Goal: Use online tool/utility: Use online tool/utility

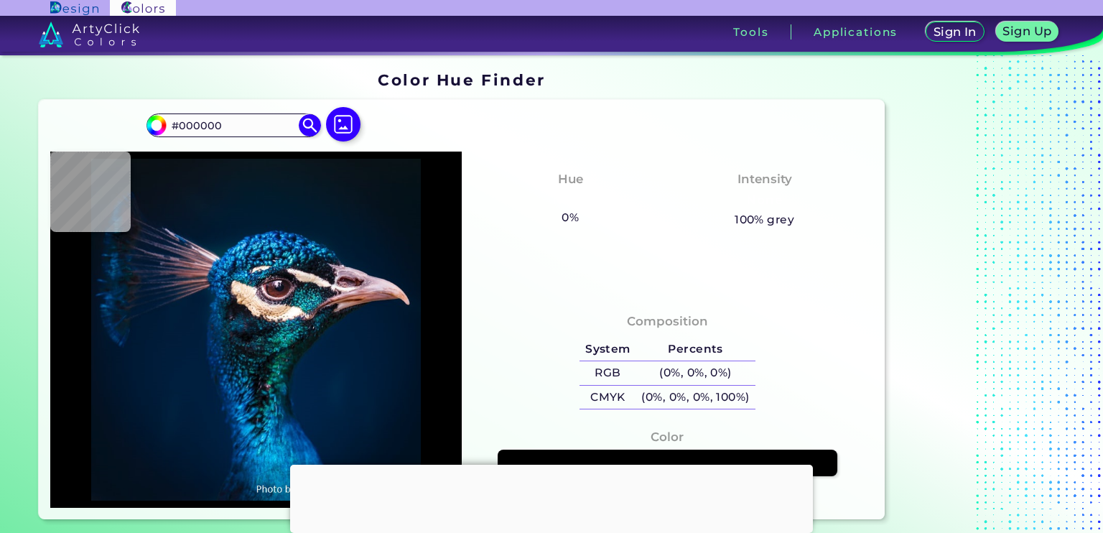
type input "HEX: #2e2775"
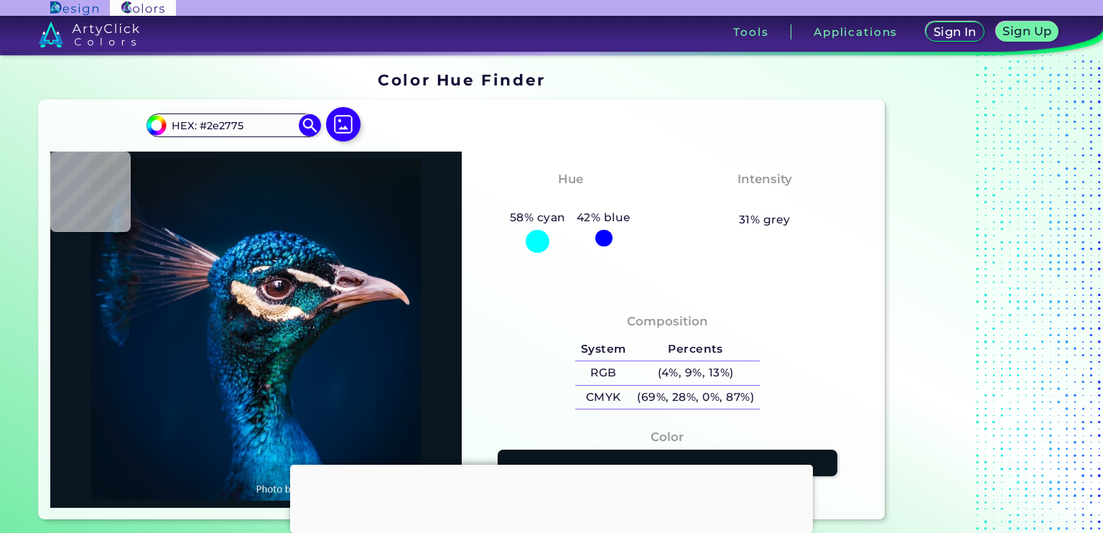
type input "#0a1720"
type input "#0A1720"
type input "#071822"
type input "#081623"
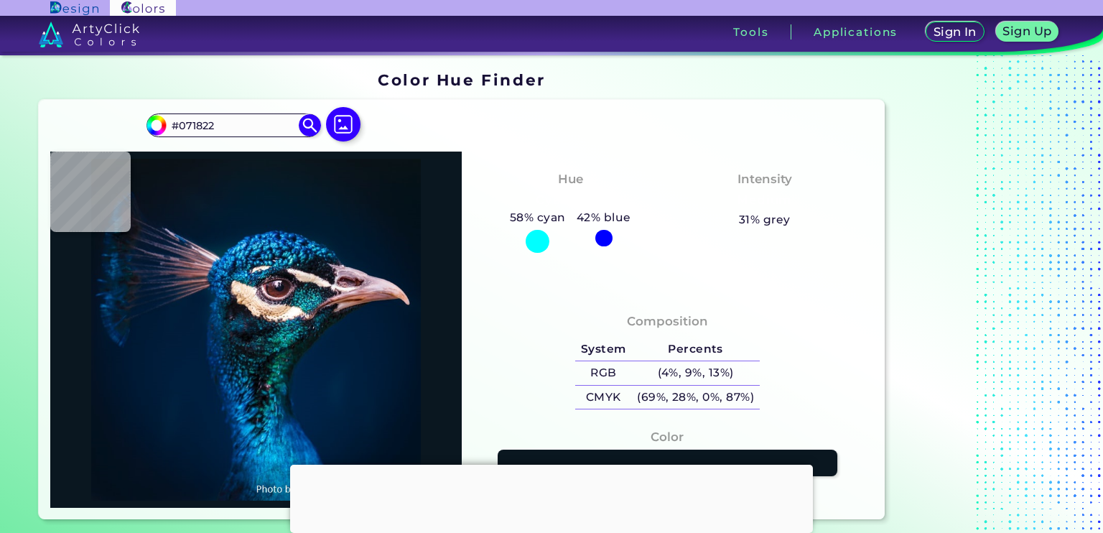
type input "#081623"
type input "#071520"
type input "#06131c"
type input "#06131C"
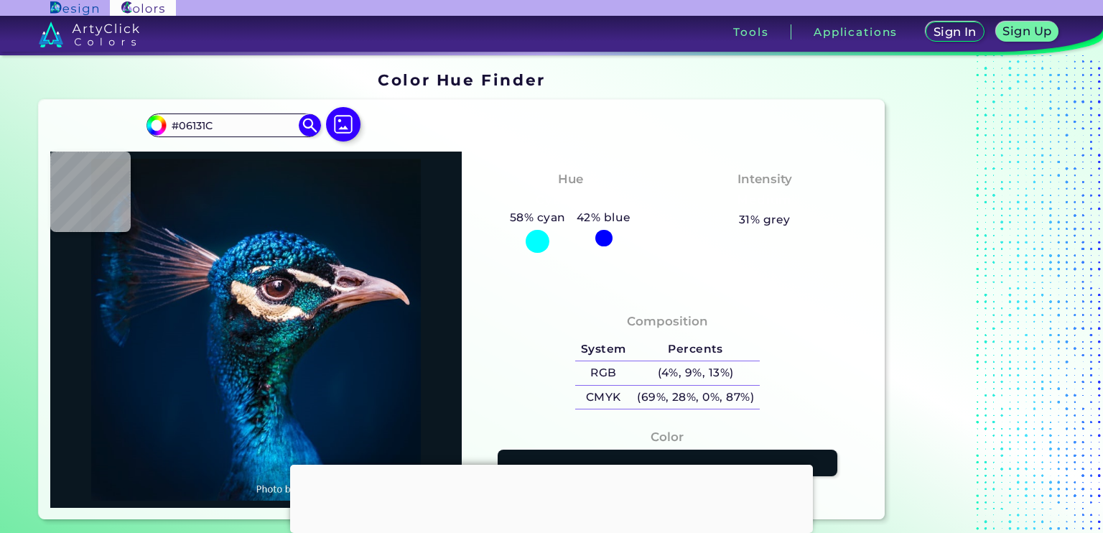
type input "#05121b"
type input "#05121B"
type input "#08121c"
type input "#08121C"
type input "#081219"
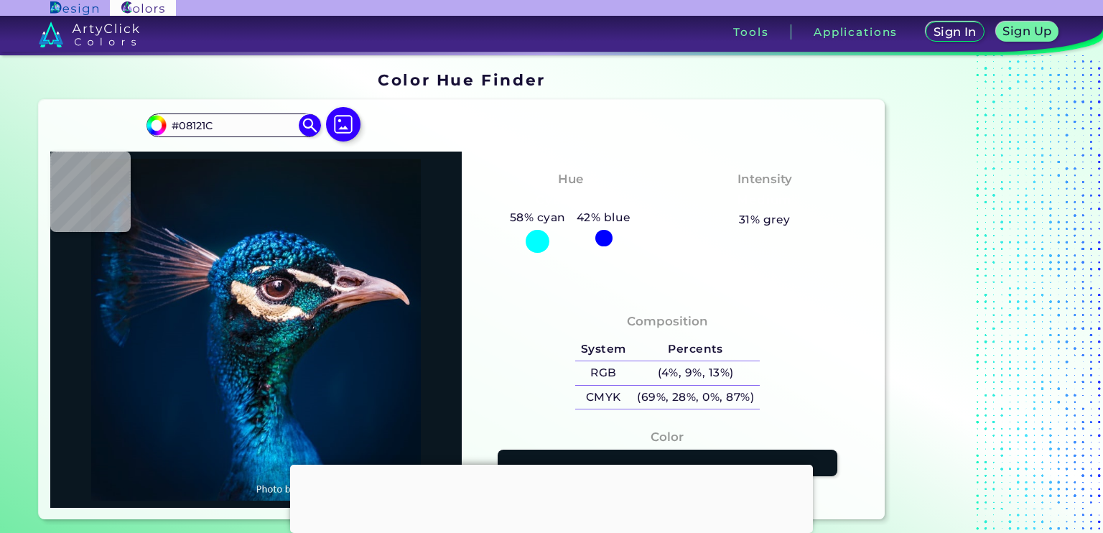
type input "#081219"
type input "#09141a"
type input "#09141A"
type input "#081319"
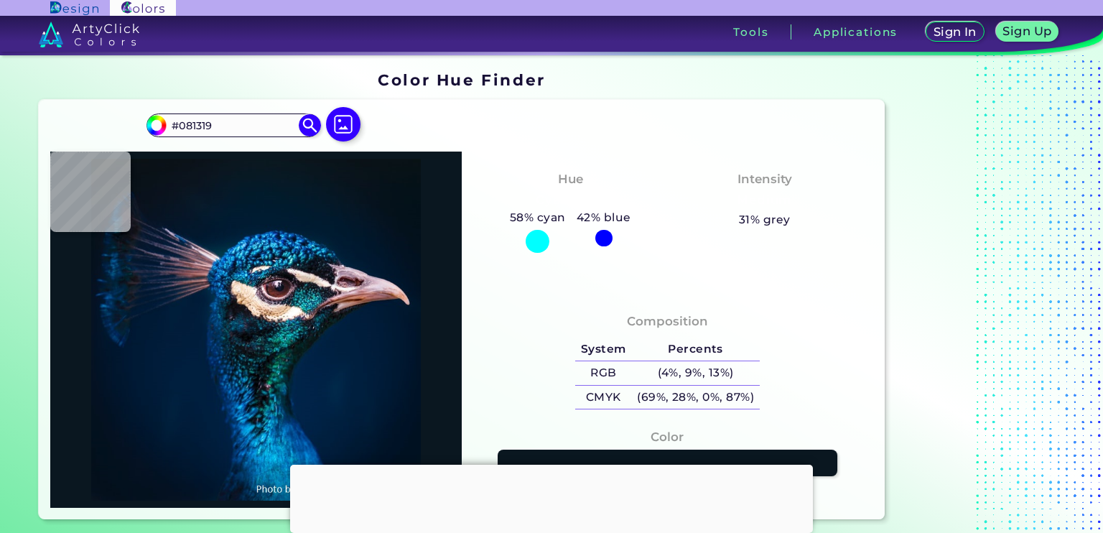
type input "#081317"
type input "#091219"
type input "#0a1117"
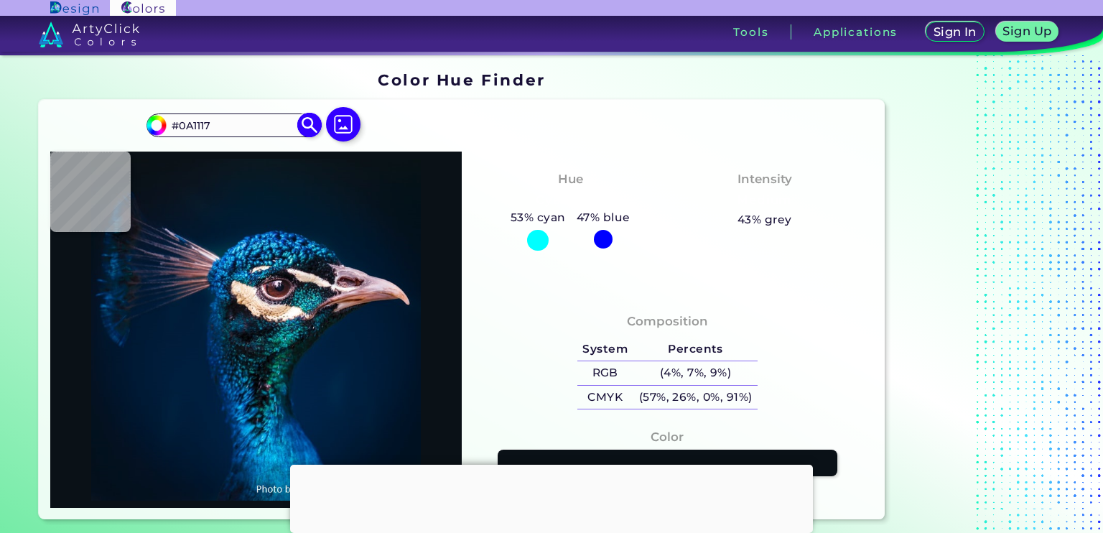
click at [307, 119] on img at bounding box center [309, 125] width 25 height 25
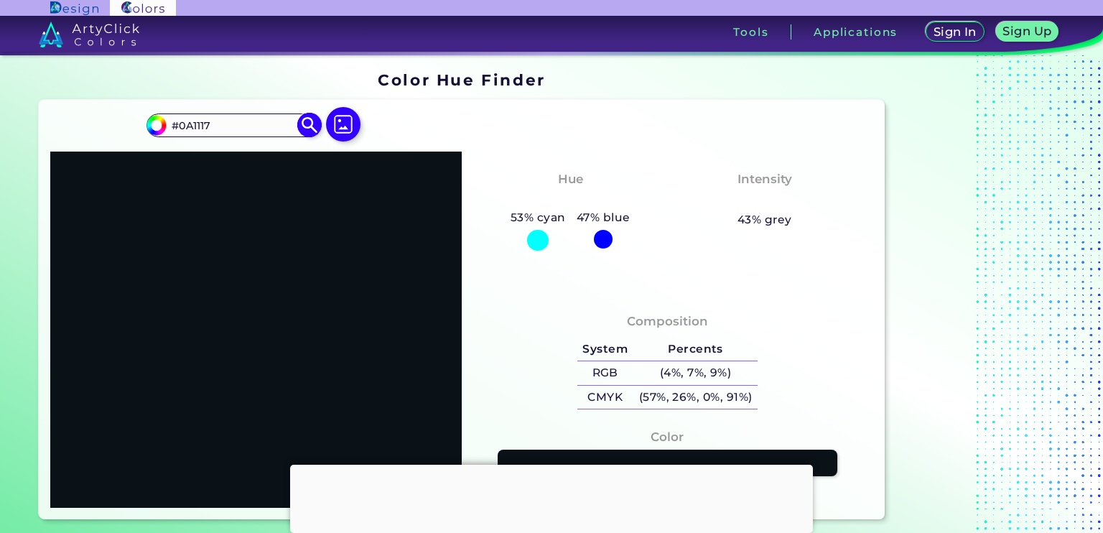
click at [221, 119] on div "#0a1117 #0A1117 Acadia ◉ Acid Green ◉ Aero Blue ◉ Alabaster ◉ Albescent White ◉…" at bounding box center [257, 131] width 220 height 40
drag, startPoint x: 221, startPoint y: 119, endPoint x: 60, endPoint y: 137, distance: 162.6
click at [60, 137] on div "#0a1117 #0A1117 Acadia ◉ Acid Green ◉ Aero Blue ◉ Alabaster ◉ Albescent White ◉…" at bounding box center [462, 309] width 846 height 419
paste input "HEX: #2e2775"
drag, startPoint x: 198, startPoint y: 126, endPoint x: 135, endPoint y: 134, distance: 63.6
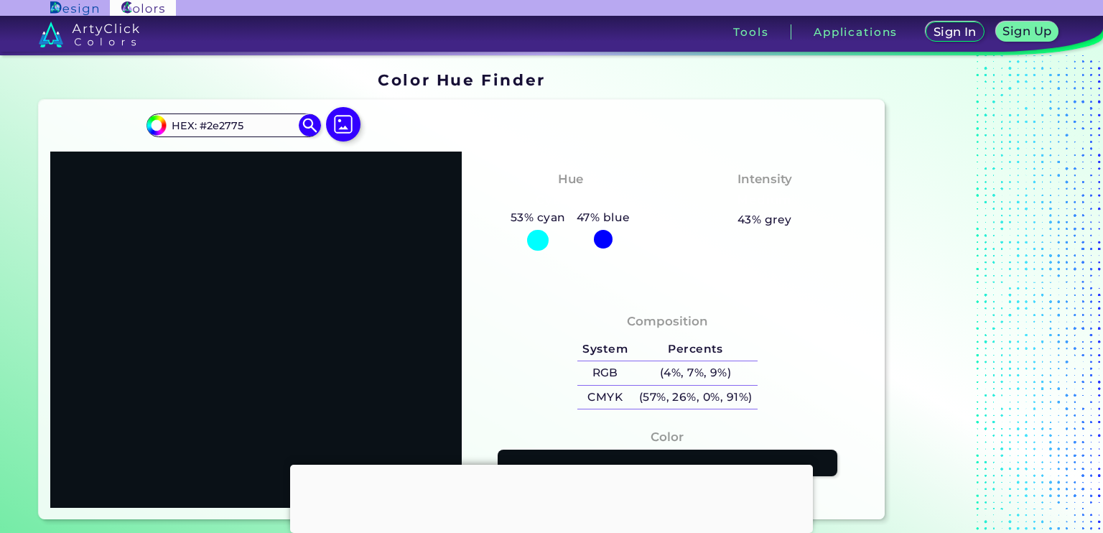
click at [135, 134] on div "#0a1117 HEX: #2e2775 Acadia ◉ Acid Green ◉ Aero Blue ◉ Alabaster ◉ Albescent Wh…" at bounding box center [462, 309] width 846 height 419
type input "#2e2775"
click at [302, 129] on img at bounding box center [309, 125] width 25 height 25
type input "#2e2775"
type input "#2E2775"
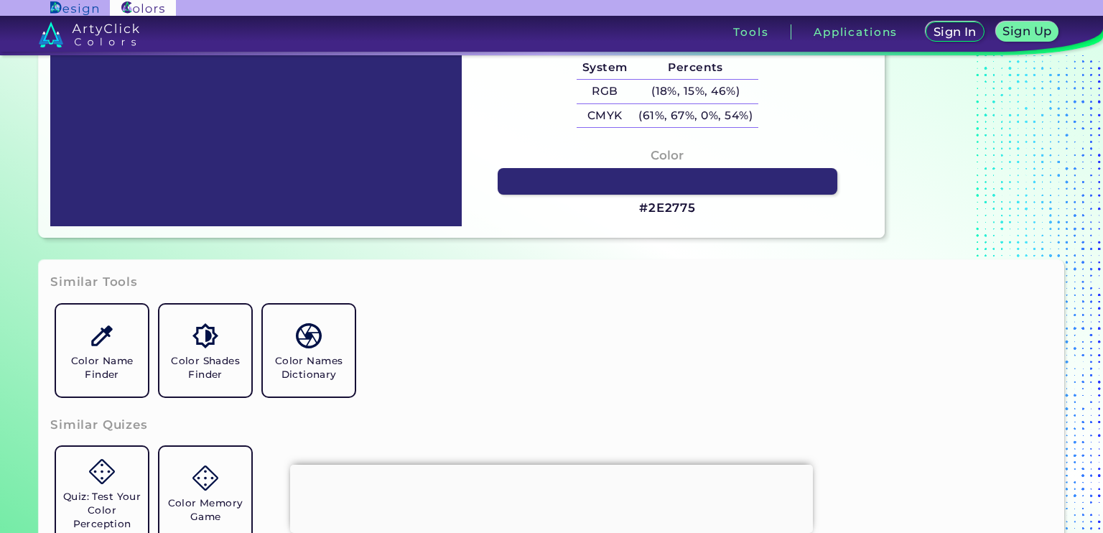
scroll to position [287, 0]
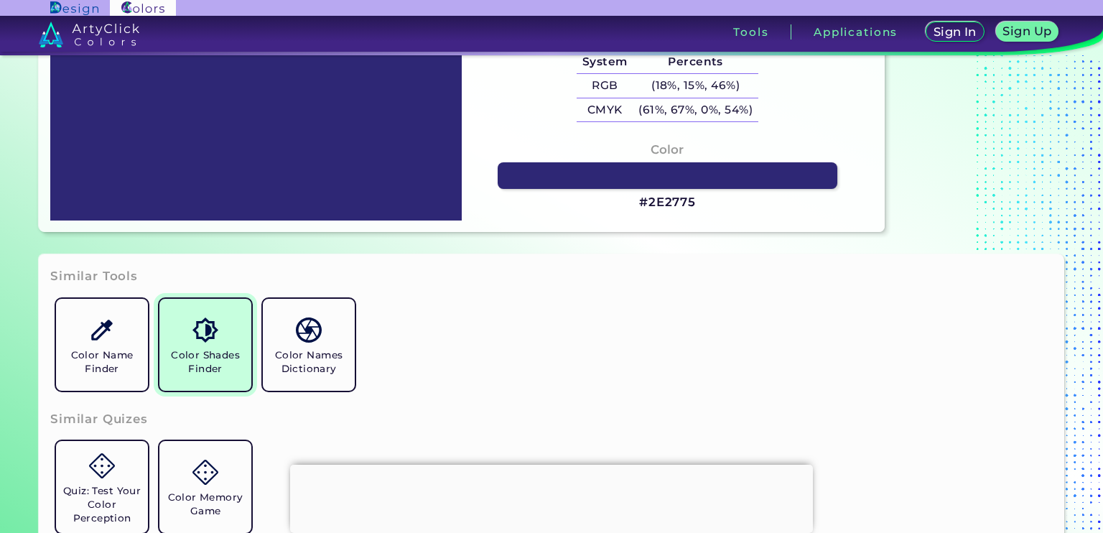
click at [191, 366] on h5 "Color Shades Finder" at bounding box center [205, 361] width 80 height 27
